Goal: Information Seeking & Learning: Check status

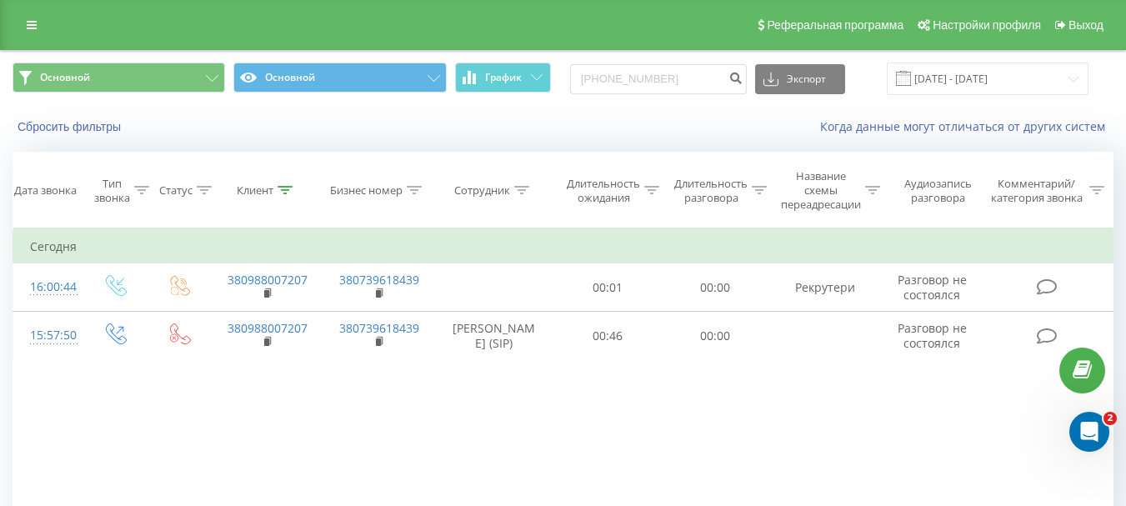
click at [687, 78] on input "[PHONE_NUMBER]" at bounding box center [658, 79] width 177 height 30
click at [670, 80] on input "[PHONE_NUMBER]" at bounding box center [658, 79] width 177 height 30
click at [646, 81] on input "[PHONE_NUMBER]" at bounding box center [658, 79] width 177 height 30
click at [623, 79] on input "[PHONE_NUMBER]" at bounding box center [658, 79] width 177 height 30
click at [603, 78] on input "380505134894" at bounding box center [658, 79] width 177 height 30
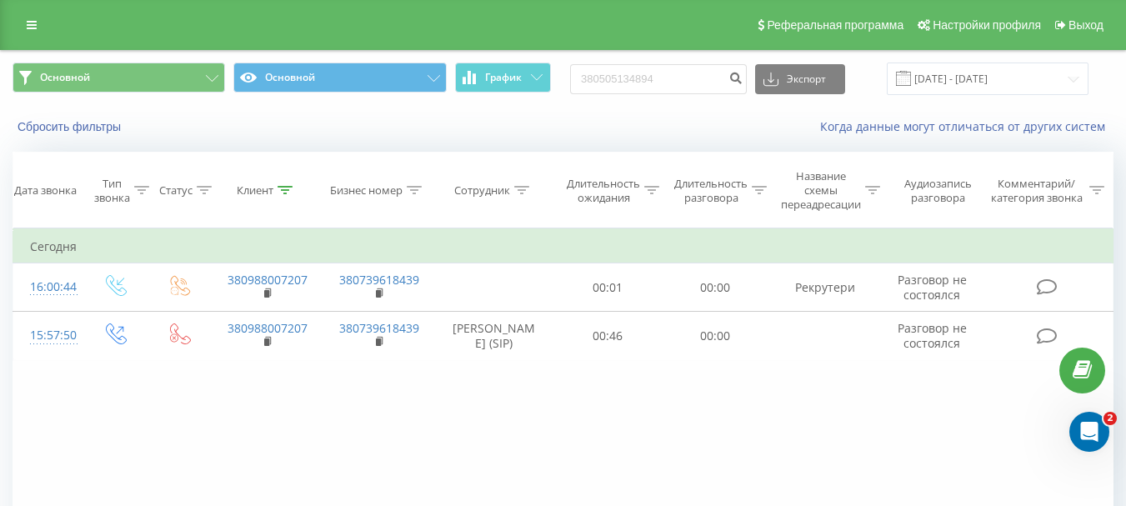
type input "380505134894"
